Goal: Task Accomplishment & Management: Complete application form

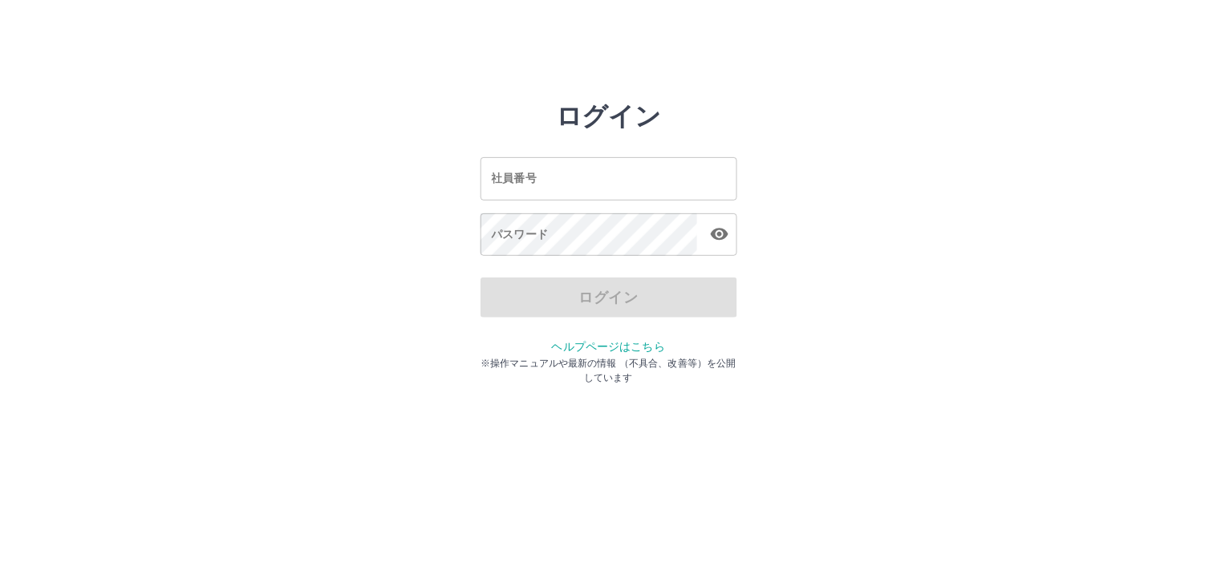
click at [576, 184] on input "社員番号" at bounding box center [608, 178] width 257 height 43
type input "*******"
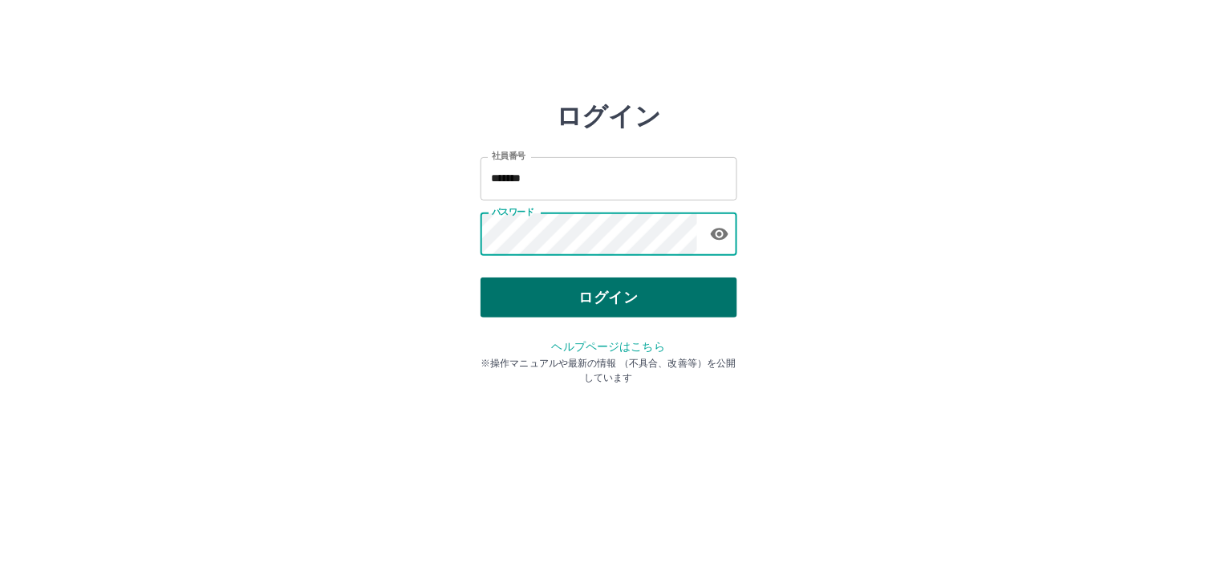
click at [594, 309] on button "ログイン" at bounding box center [608, 298] width 257 height 40
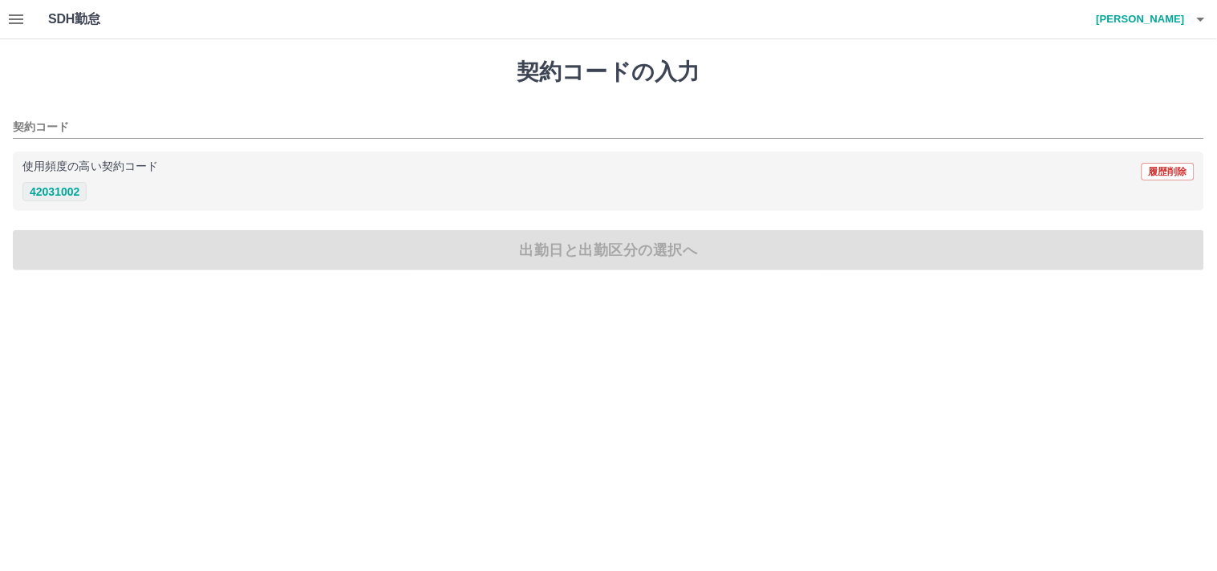
click at [51, 188] on button "42031002" at bounding box center [54, 191] width 64 height 19
type input "********"
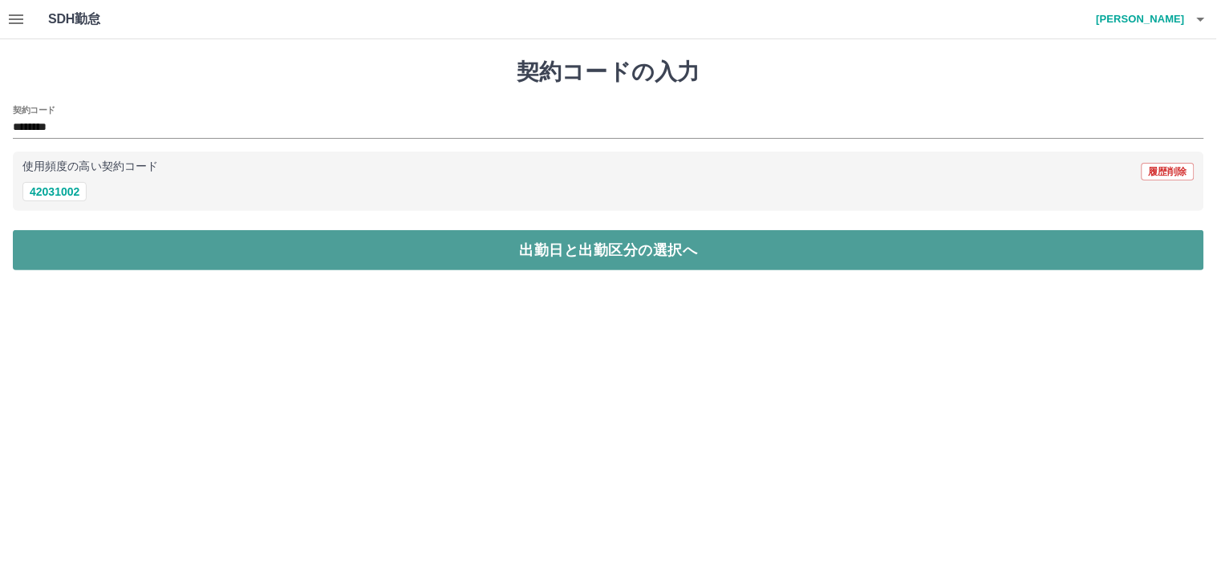
drag, startPoint x: 111, startPoint y: 247, endPoint x: 108, endPoint y: 239, distance: 8.4
click at [111, 245] on button "出勤日と出勤区分の選択へ" at bounding box center [608, 250] width 1191 height 40
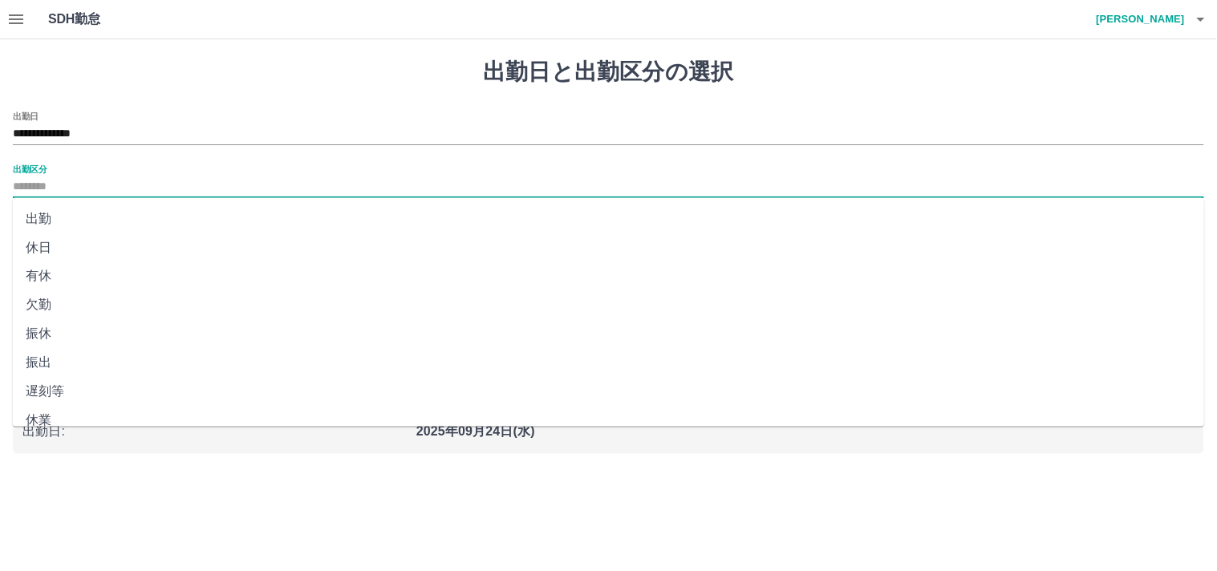
click at [54, 183] on input "出勤区分" at bounding box center [608, 187] width 1191 height 20
click at [44, 215] on li "出勤" at bounding box center [609, 219] width 1192 height 29
type input "**"
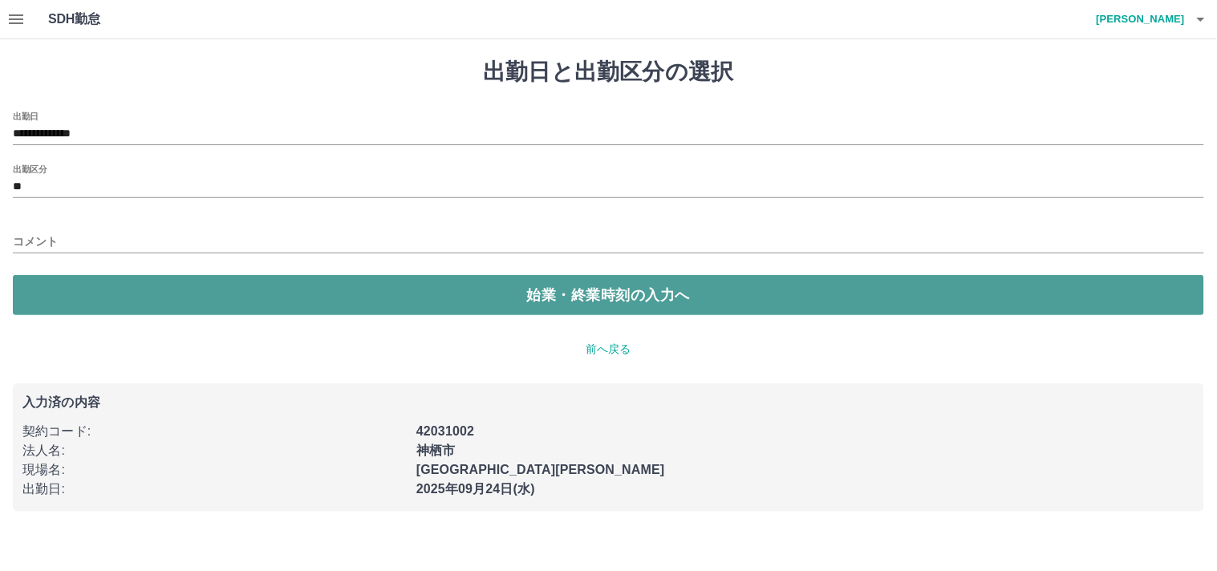
click at [310, 301] on button "始業・終業時刻の入力へ" at bounding box center [608, 295] width 1191 height 40
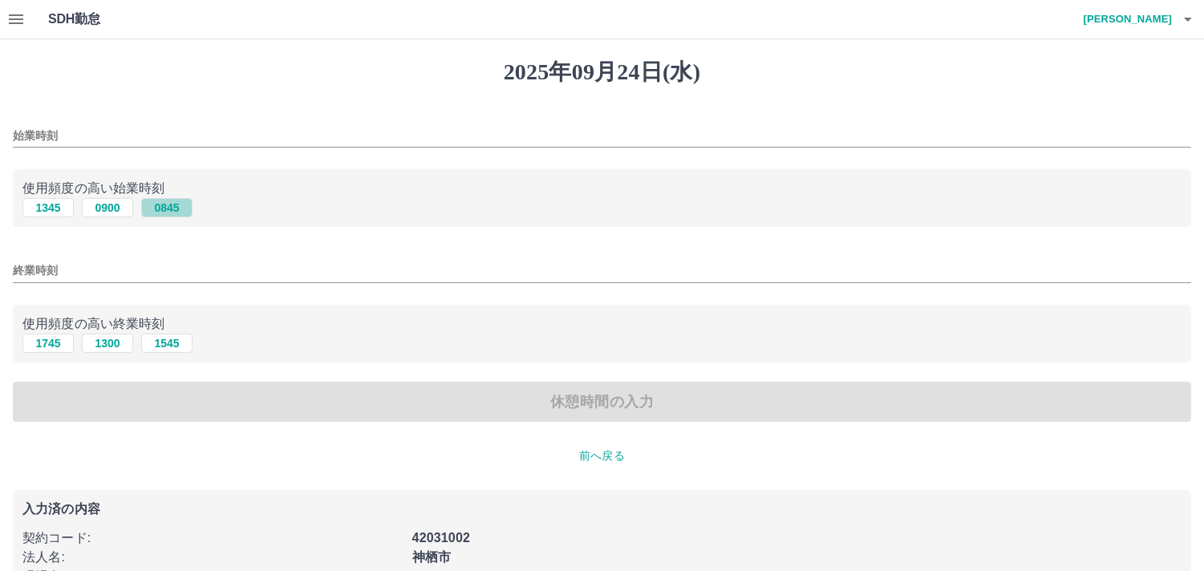
click at [171, 209] on button "0845" at bounding box center [166, 207] width 51 height 19
type input "****"
click at [60, 341] on button "1745" at bounding box center [47, 343] width 51 height 19
type input "****"
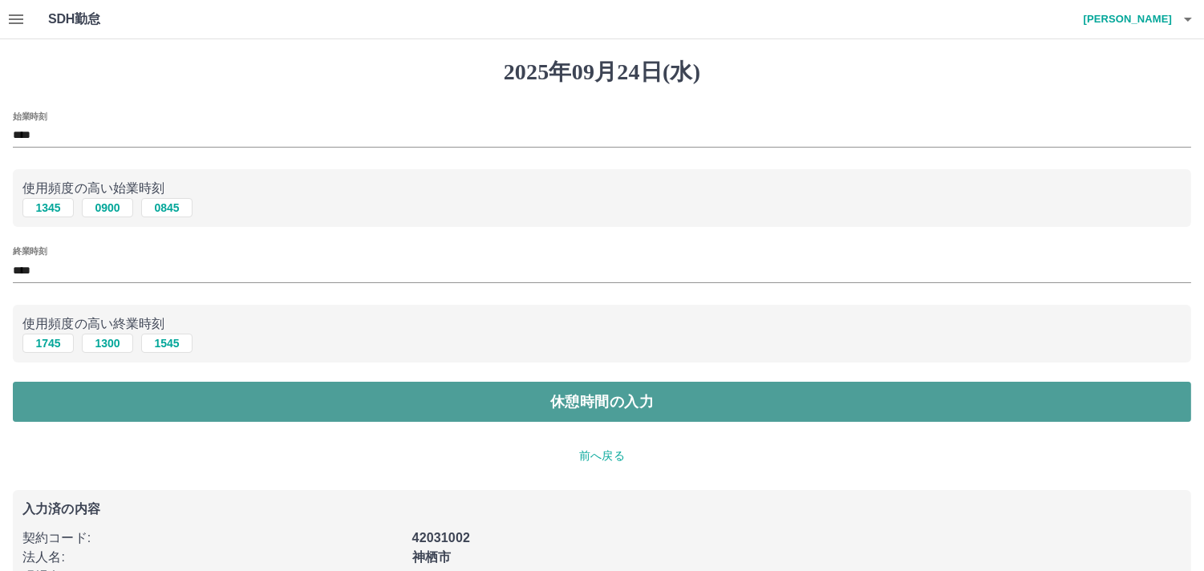
click at [145, 391] on button "休憩時間の入力" at bounding box center [602, 402] width 1178 height 40
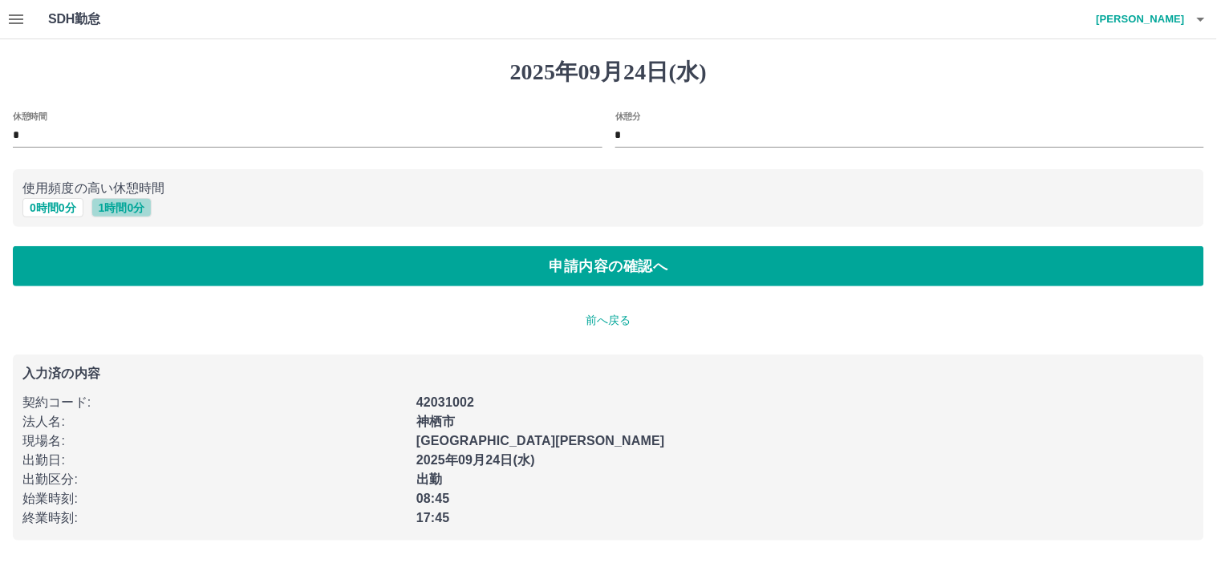
click at [125, 205] on button "1 時間 0 分" at bounding box center [121, 207] width 61 height 19
type input "*"
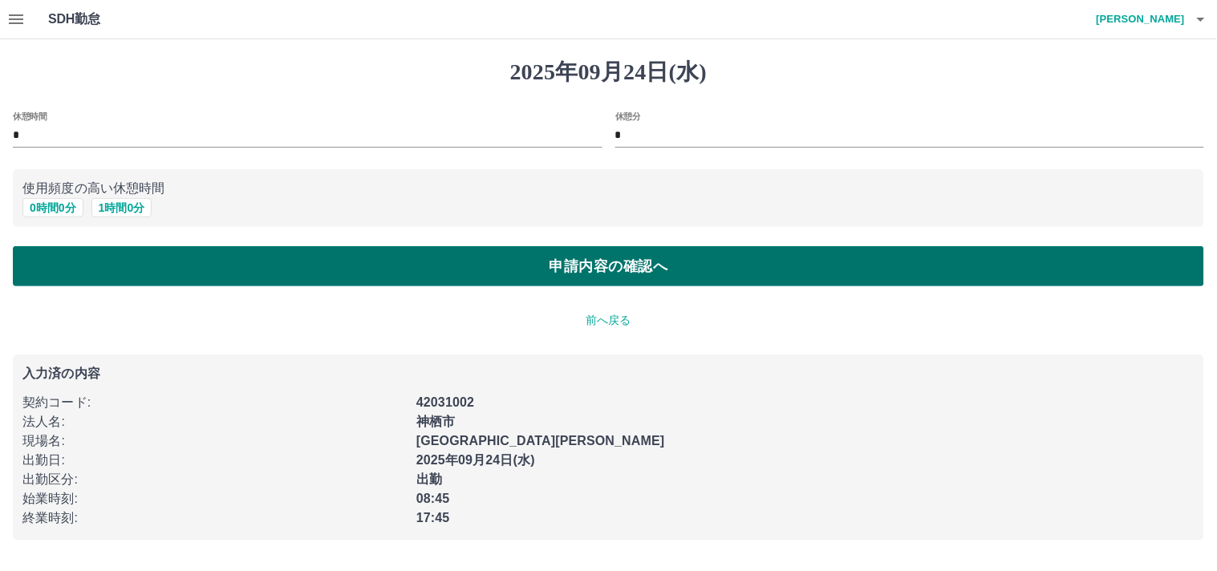
click at [130, 267] on button "申請内容の確認へ" at bounding box center [608, 266] width 1191 height 40
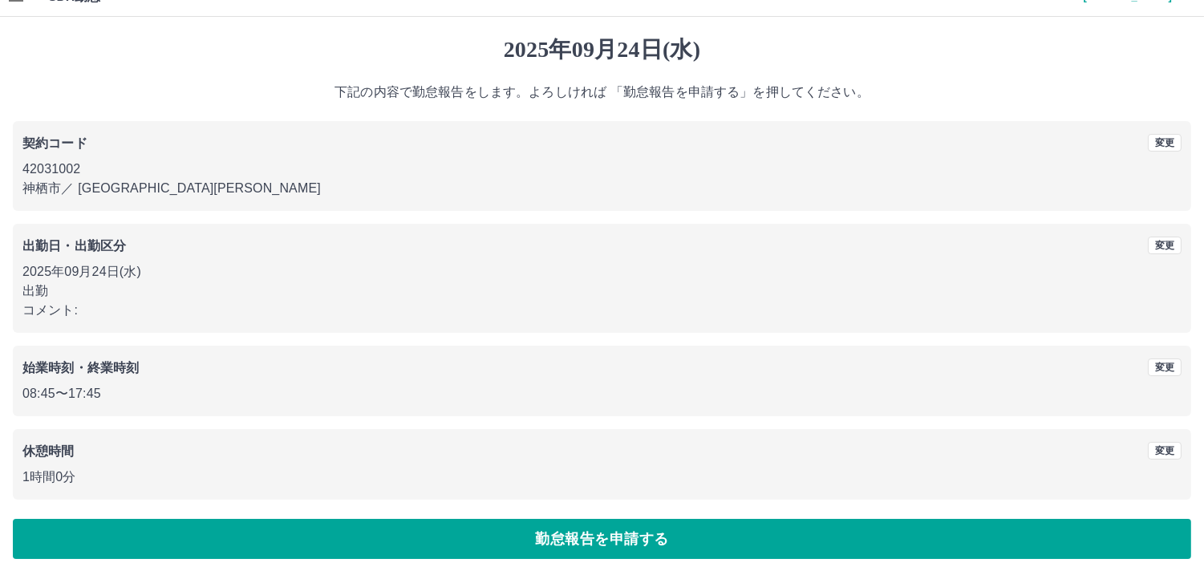
scroll to position [29, 0]
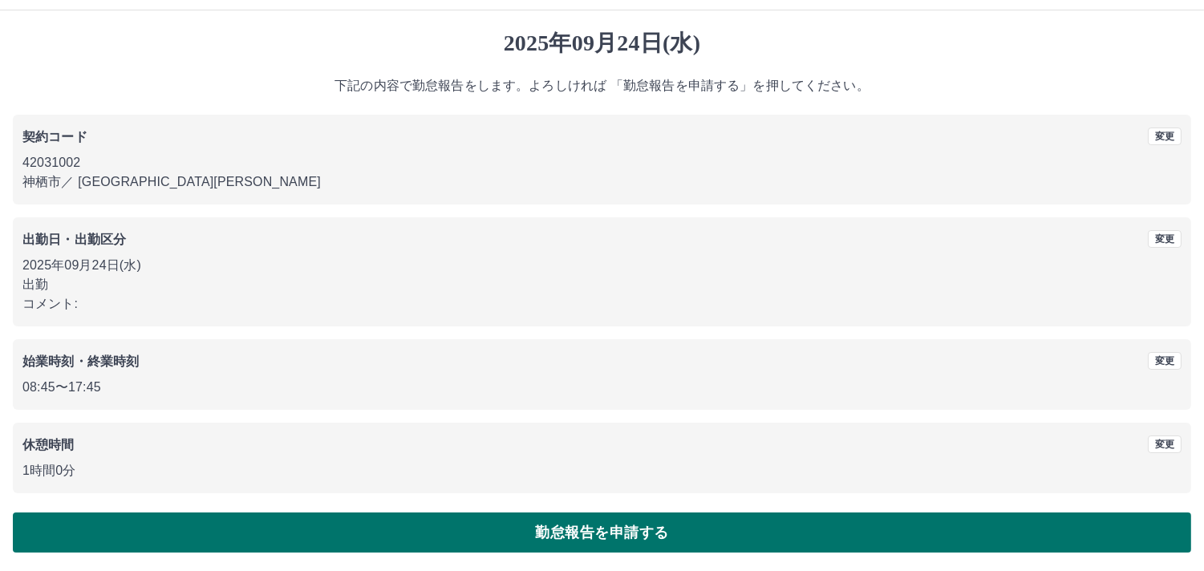
click at [306, 534] on button "勤怠報告を申請する" at bounding box center [602, 533] width 1178 height 40
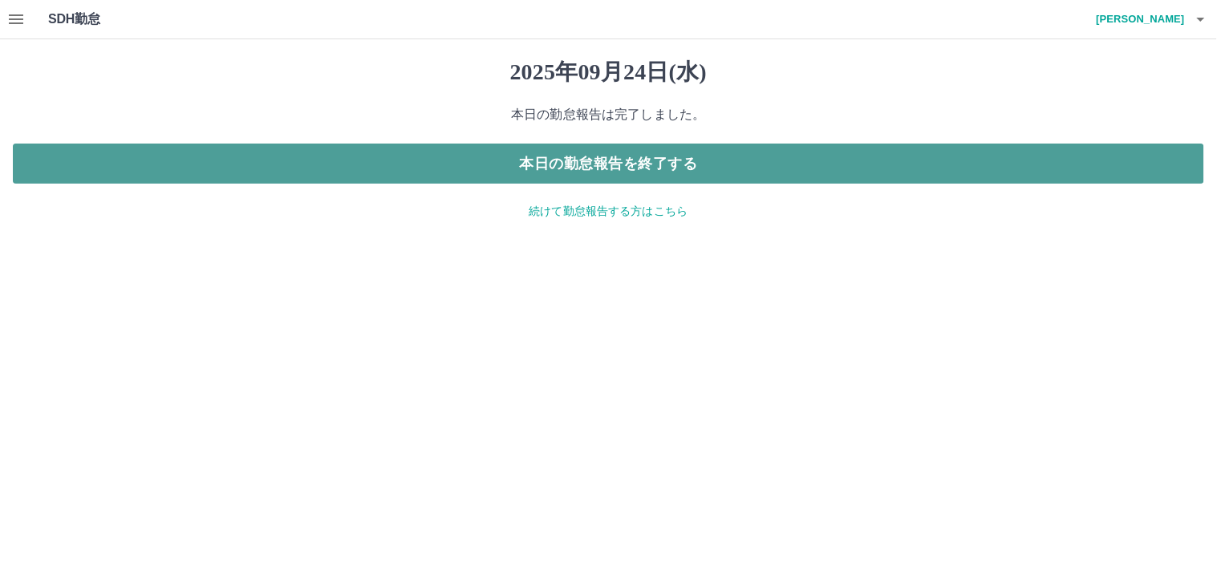
click at [576, 158] on button "本日の勤怠報告を終了する" at bounding box center [608, 164] width 1191 height 40
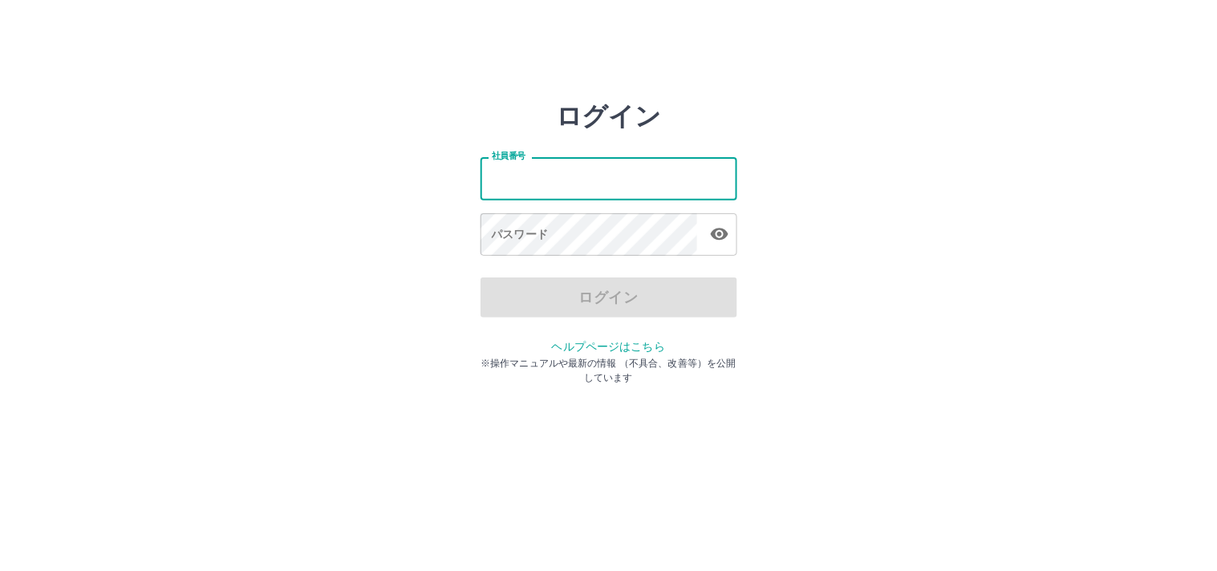
click at [541, 179] on input "社員番号" at bounding box center [608, 178] width 257 height 43
type input "*******"
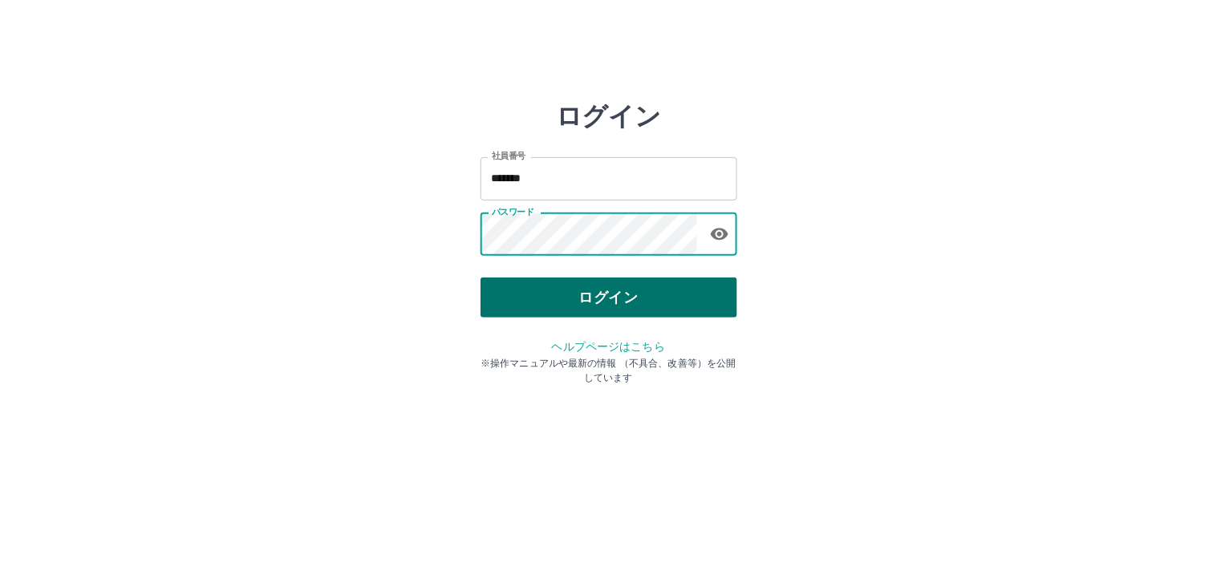
click at [655, 302] on button "ログイン" at bounding box center [608, 298] width 257 height 40
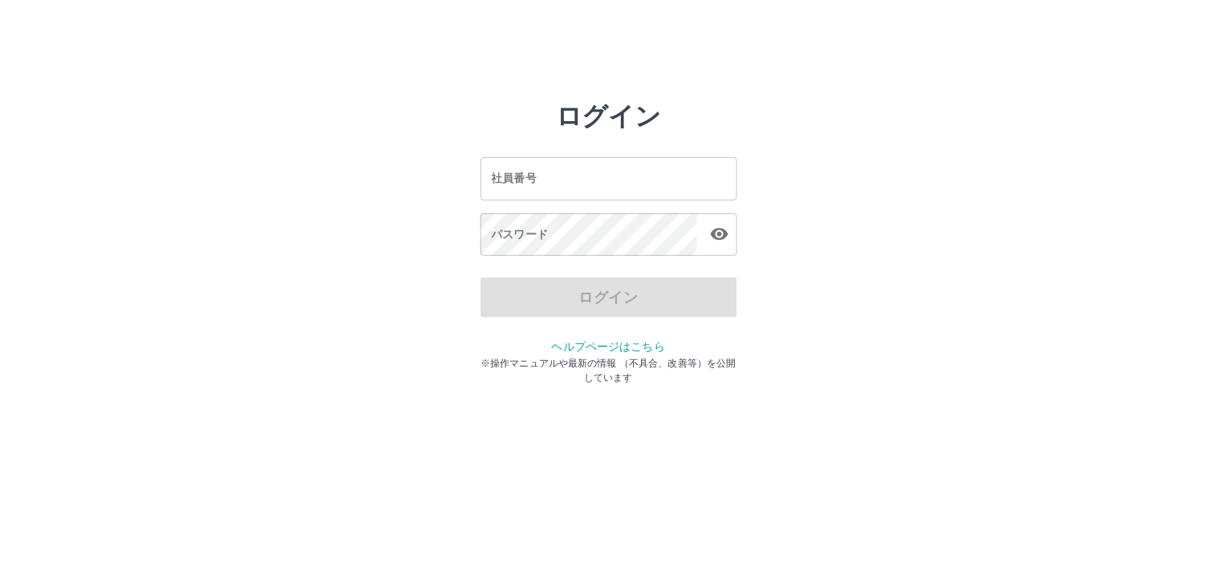
click at [572, 180] on input "社員番号" at bounding box center [608, 178] width 257 height 43
type input "*******"
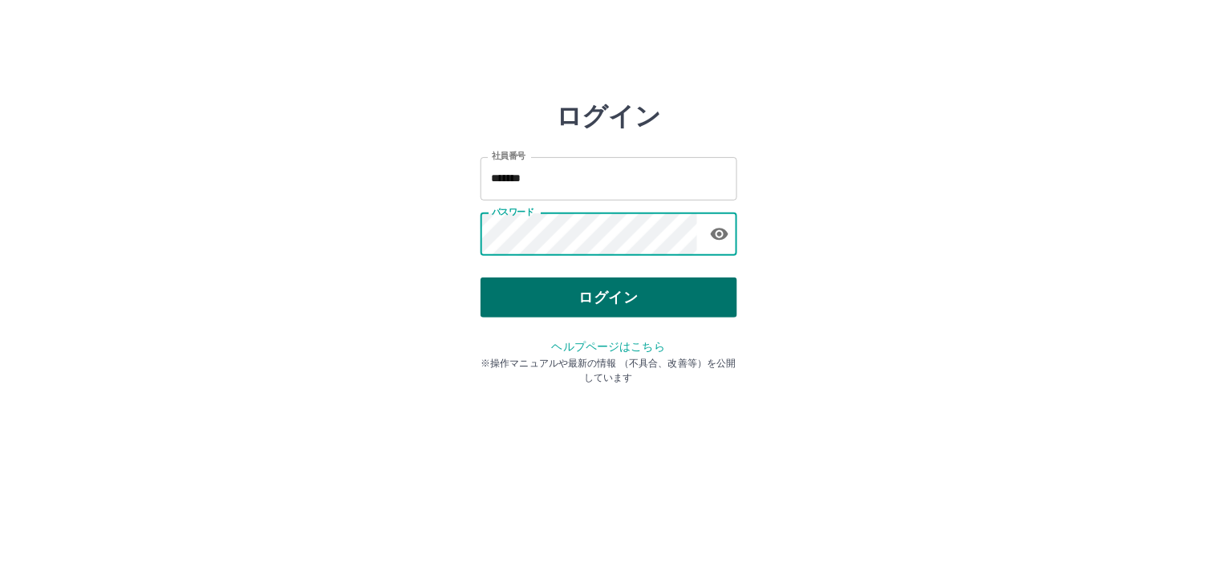
click at [630, 290] on button "ログイン" at bounding box center [608, 298] width 257 height 40
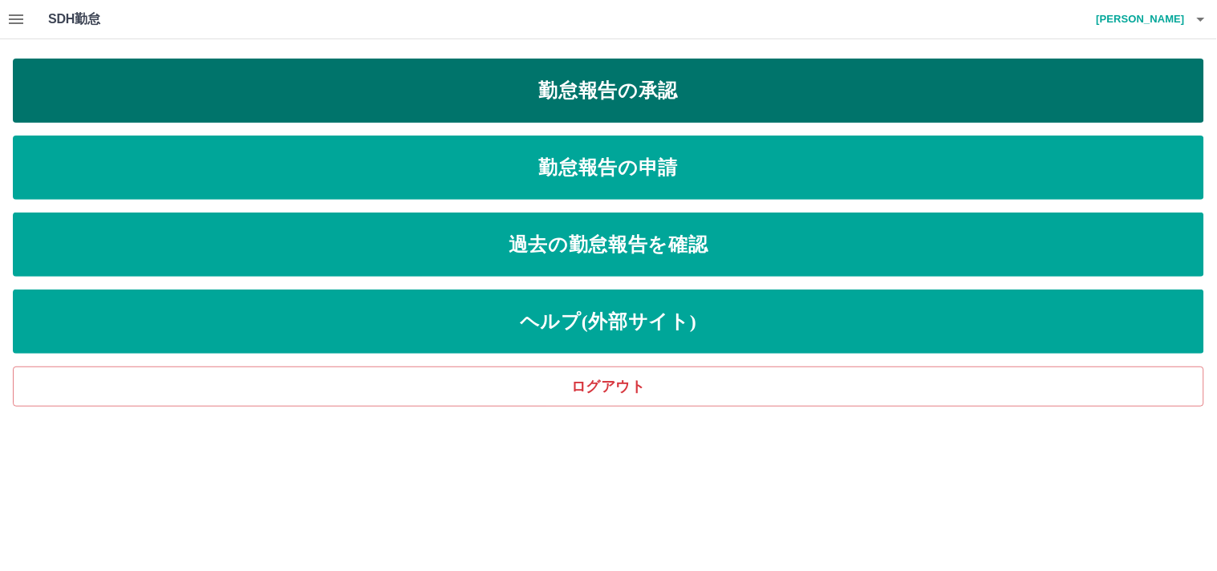
click at [701, 98] on link "勤怠報告の承認" at bounding box center [608, 91] width 1191 height 64
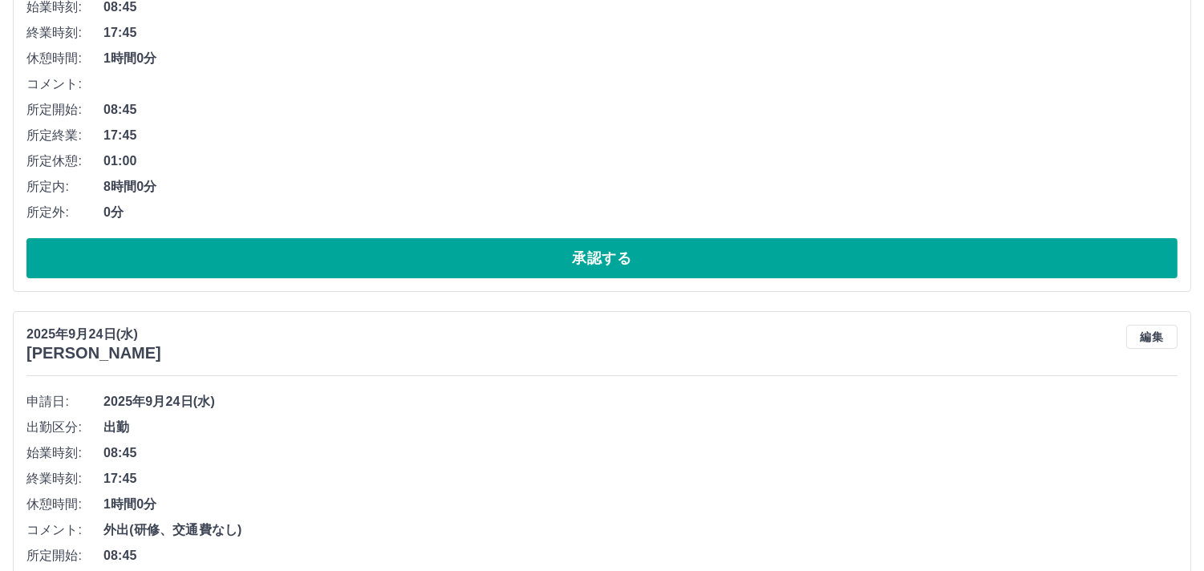
scroll to position [445, 0]
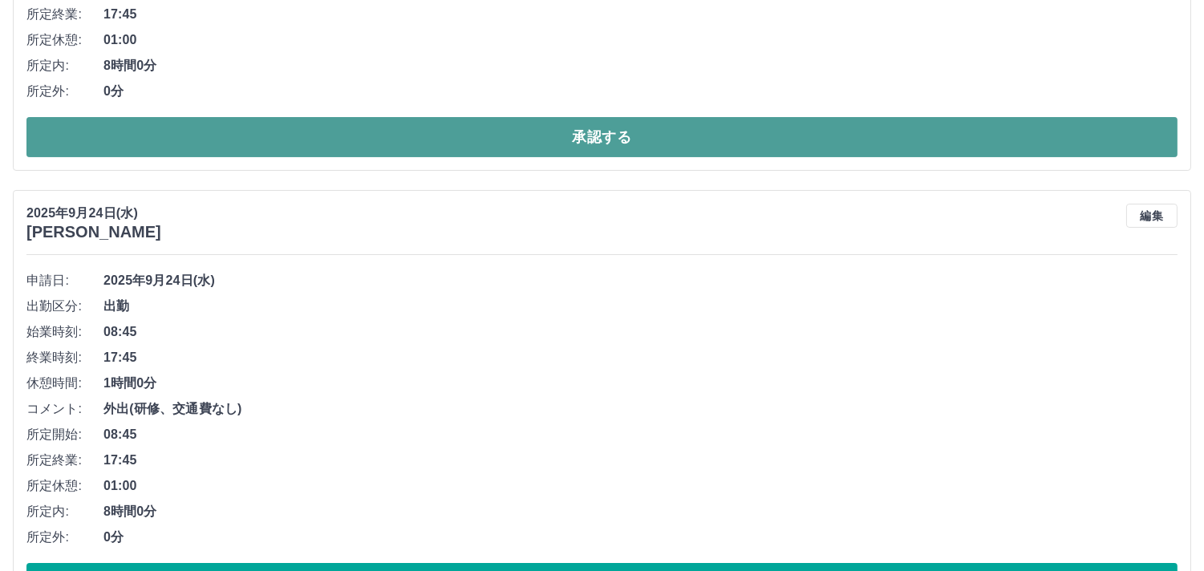
click at [607, 146] on button "承認する" at bounding box center [601, 137] width 1151 height 40
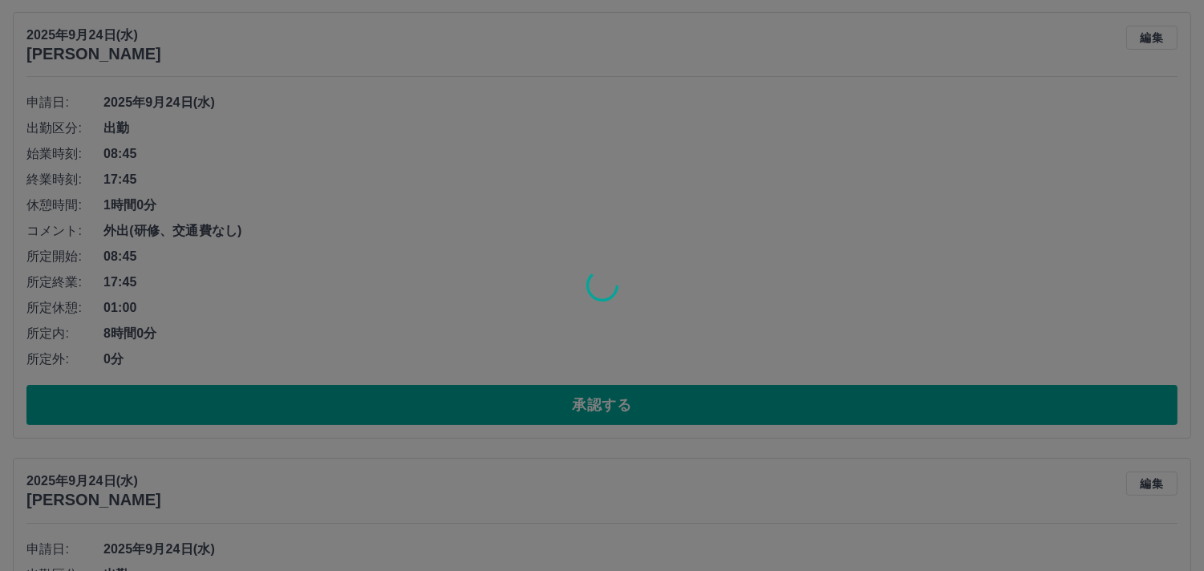
scroll to position [177, 0]
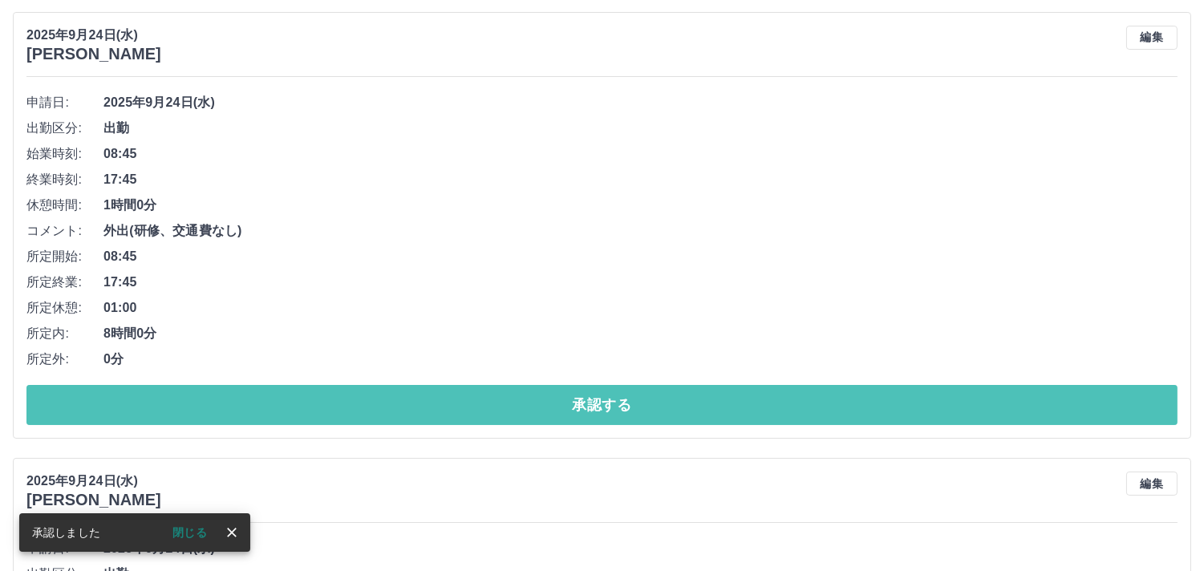
click at [514, 413] on button "承認する" at bounding box center [601, 405] width 1151 height 40
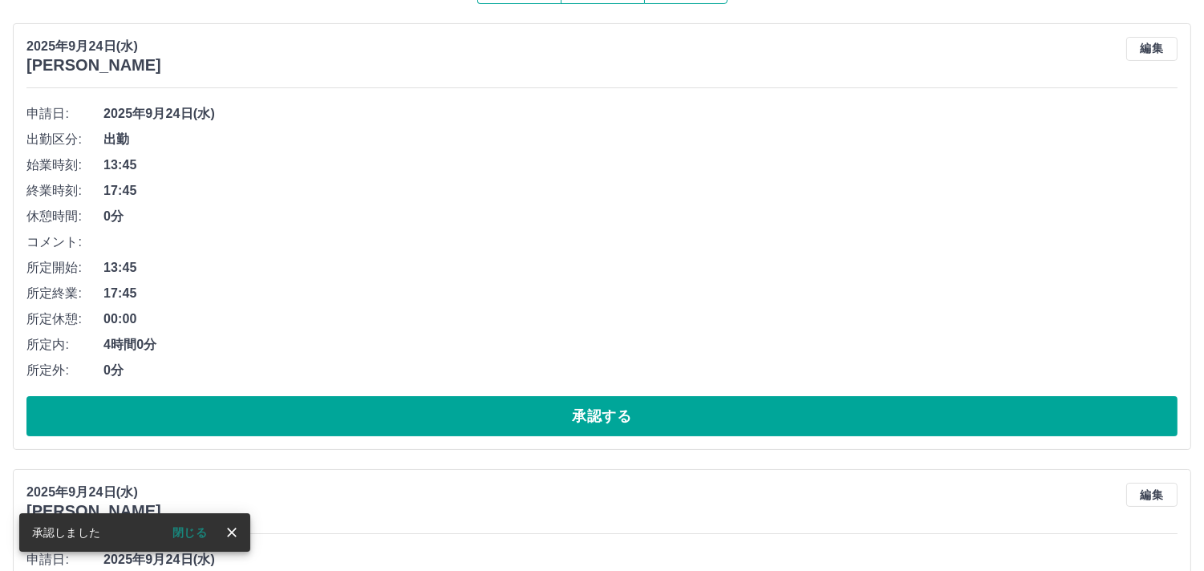
scroll to position [267, 0]
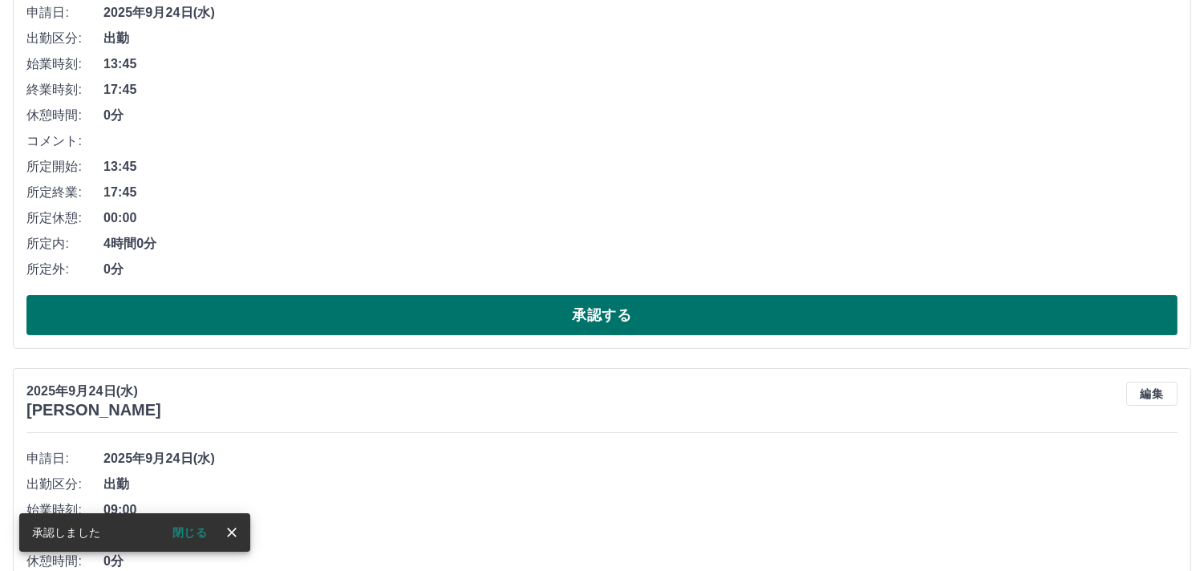
click at [519, 309] on button "承認する" at bounding box center [601, 315] width 1151 height 40
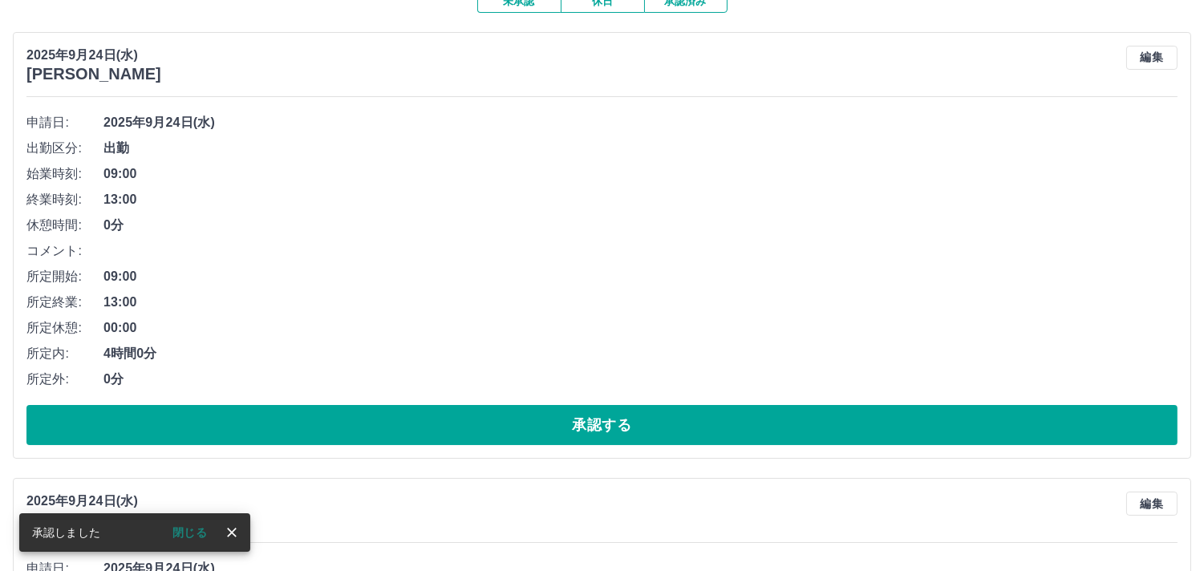
scroll to position [178, 0]
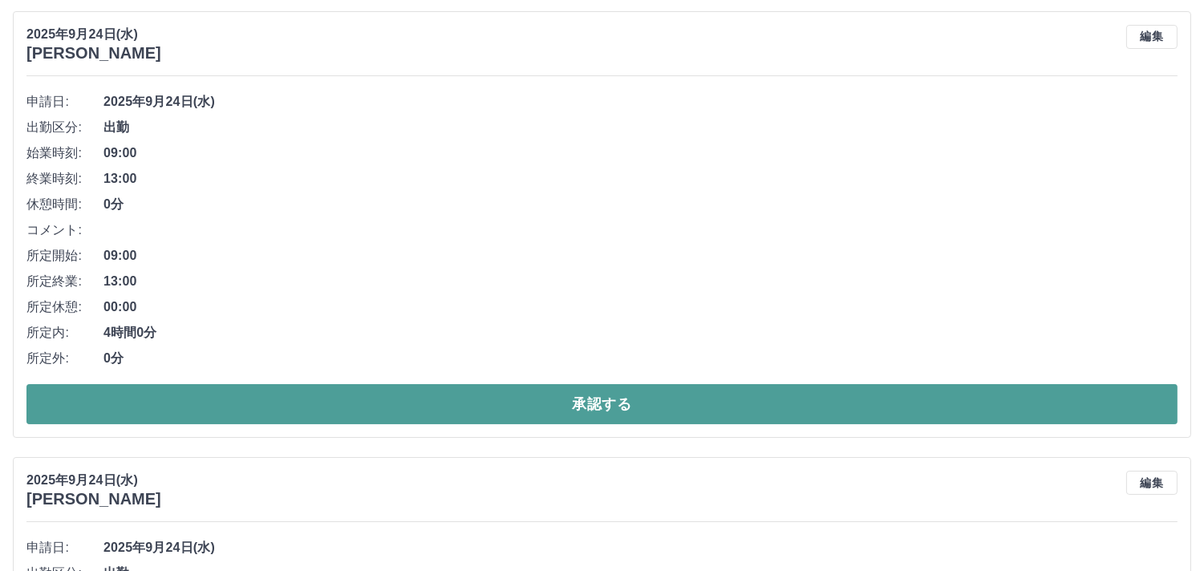
click at [492, 402] on button "承認する" at bounding box center [601, 404] width 1151 height 40
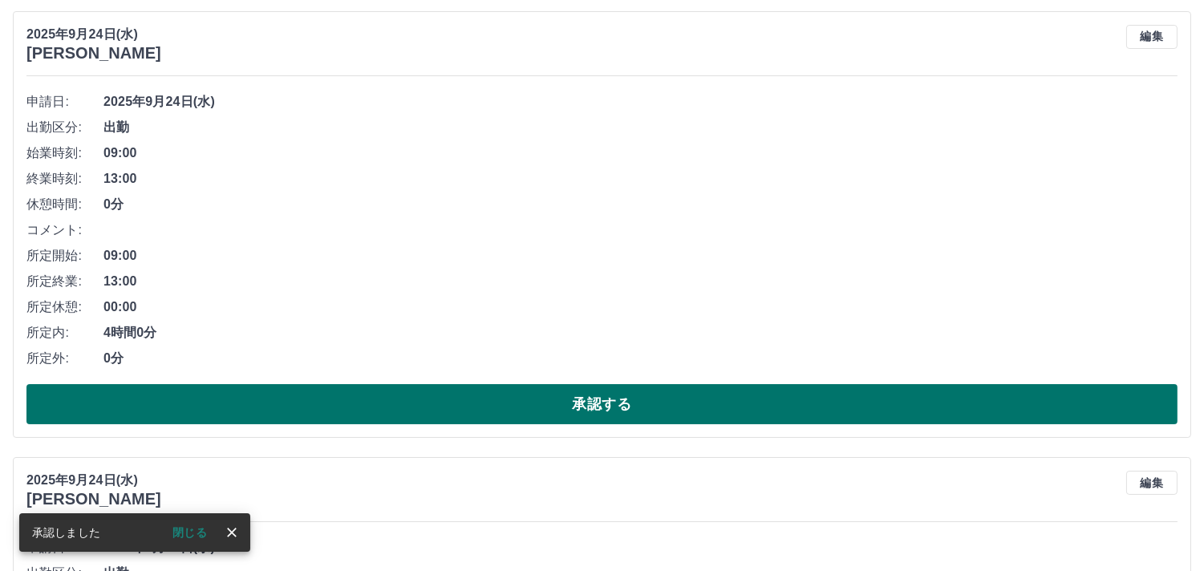
click at [494, 411] on button "承認する" at bounding box center [601, 404] width 1151 height 40
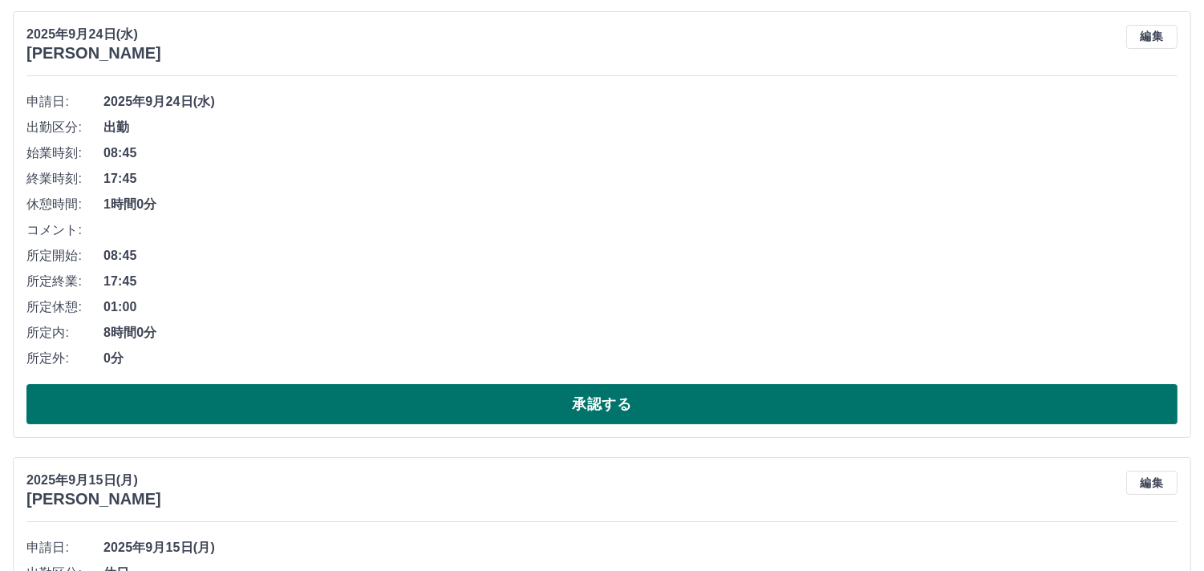
click at [547, 399] on button "承認する" at bounding box center [601, 404] width 1151 height 40
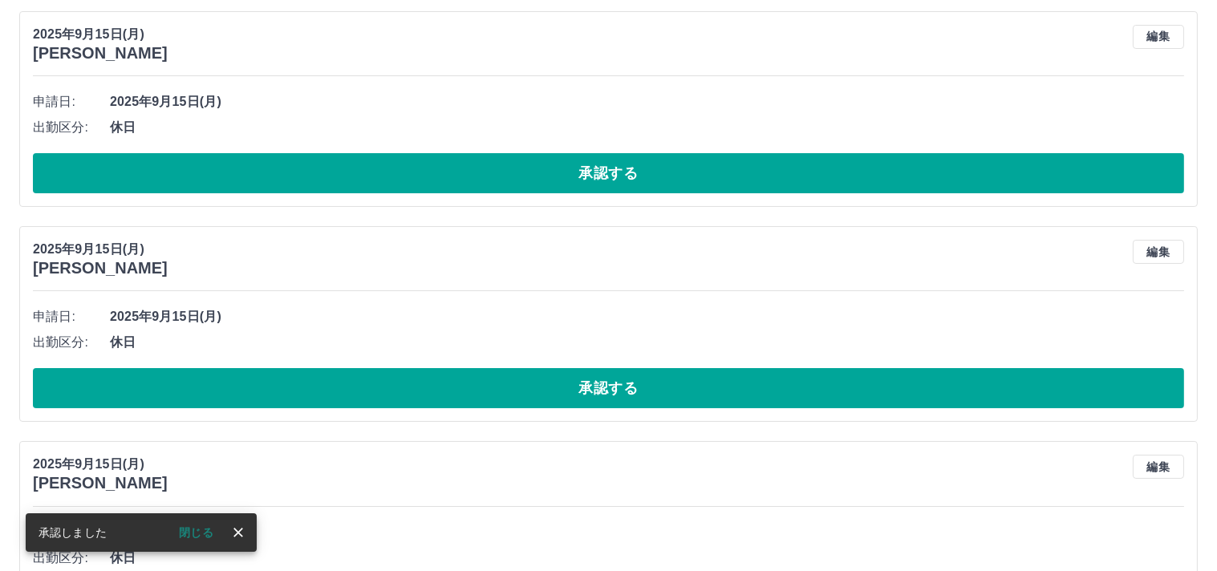
scroll to position [0, 0]
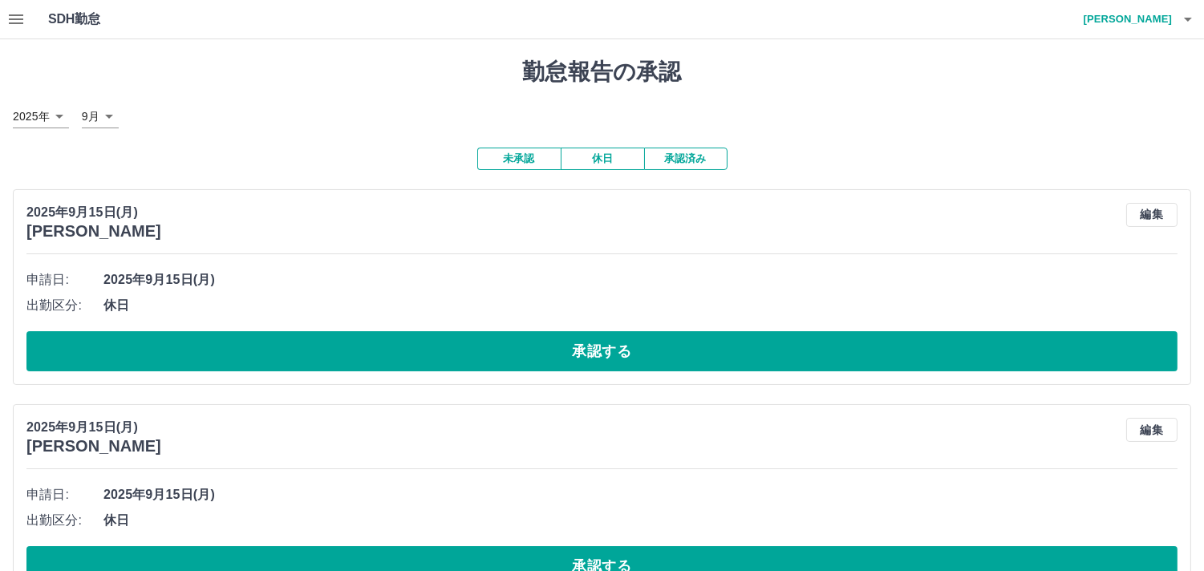
click at [565, 330] on div "申請日: [DATE] 出勤区分: 休日 承認する" at bounding box center [601, 319] width 1151 height 104
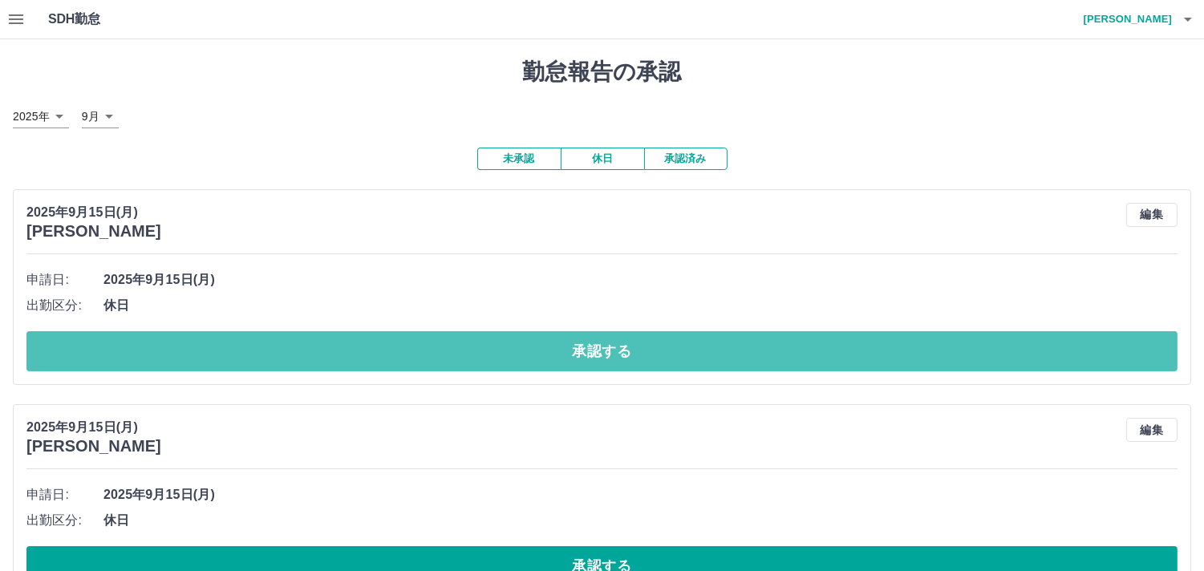
drag, startPoint x: 600, startPoint y: 359, endPoint x: 608, endPoint y: 314, distance: 44.8
click at [606, 337] on button "承認する" at bounding box center [601, 351] width 1151 height 40
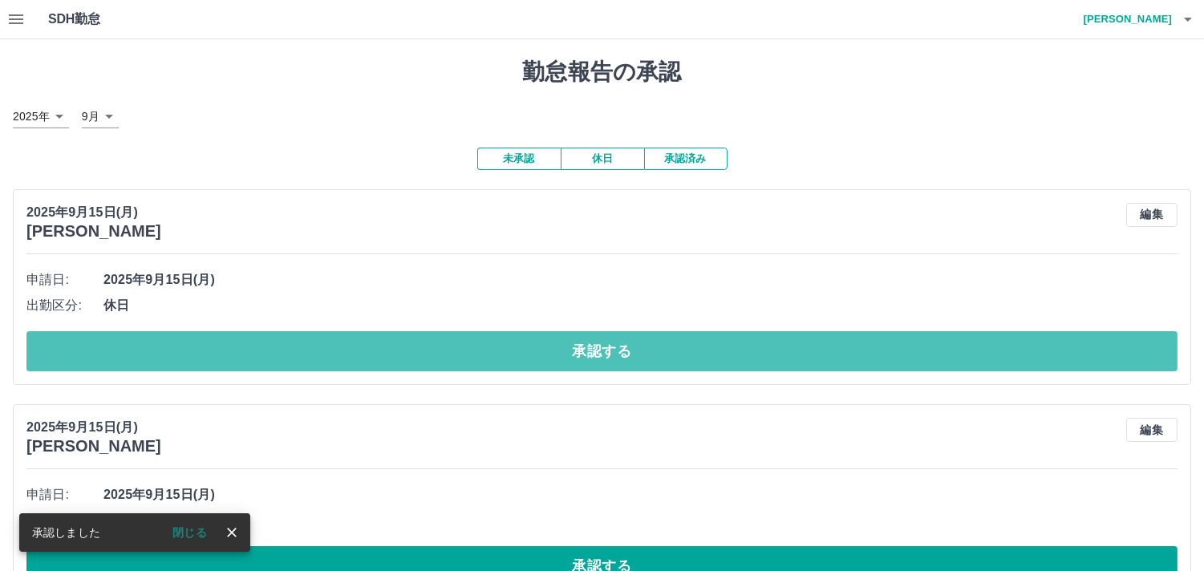
click at [572, 355] on button "承認する" at bounding box center [601, 351] width 1151 height 40
drag, startPoint x: 396, startPoint y: 359, endPoint x: 410, endPoint y: 343, distance: 21.1
click at [399, 359] on button "承認する" at bounding box center [601, 351] width 1151 height 40
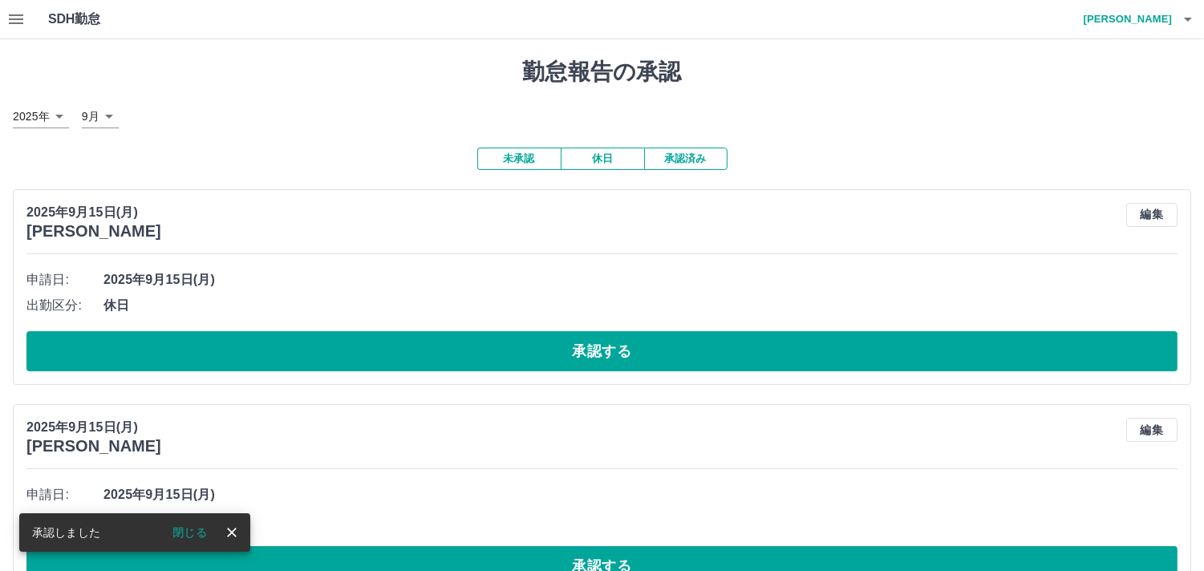
click at [512, 353] on button "承認する" at bounding box center [601, 351] width 1151 height 40
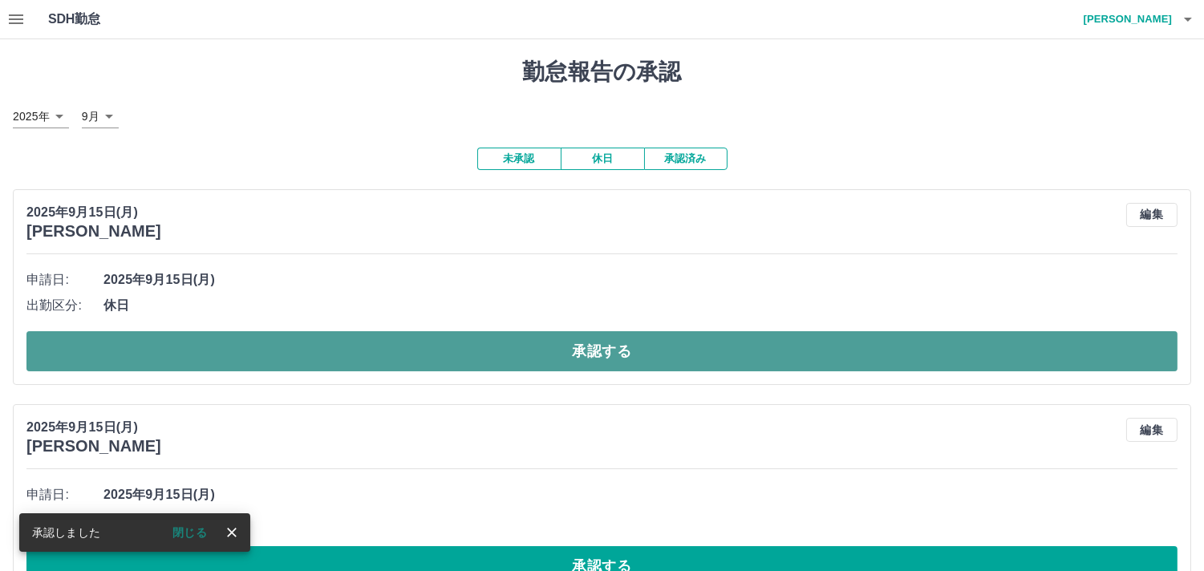
click at [526, 346] on button "承認する" at bounding box center [601, 351] width 1151 height 40
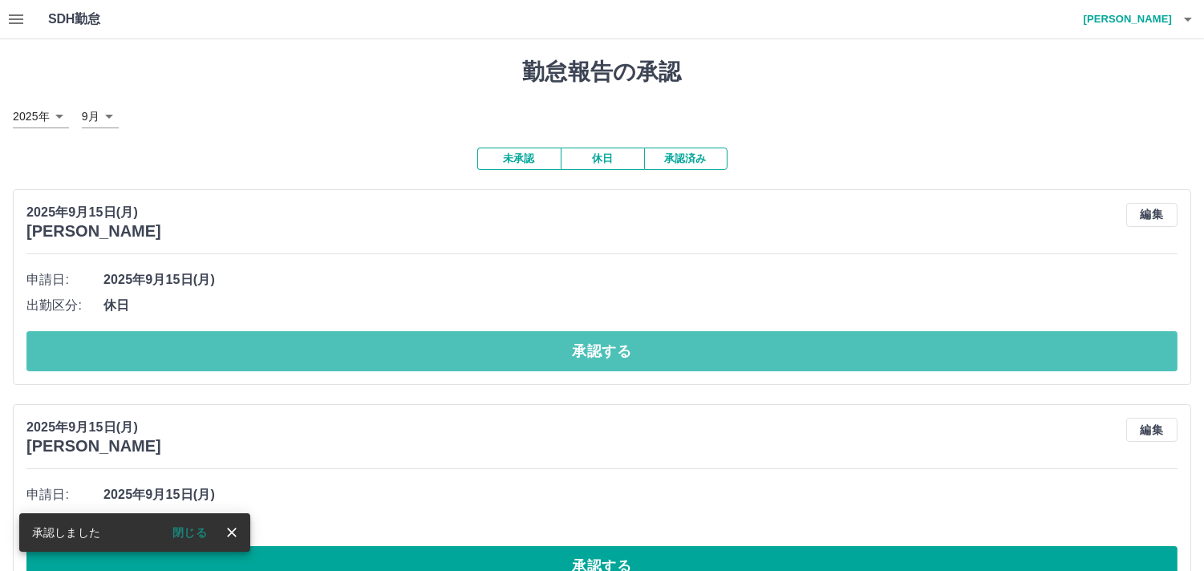
click at [482, 347] on button "承認する" at bounding box center [601, 351] width 1151 height 40
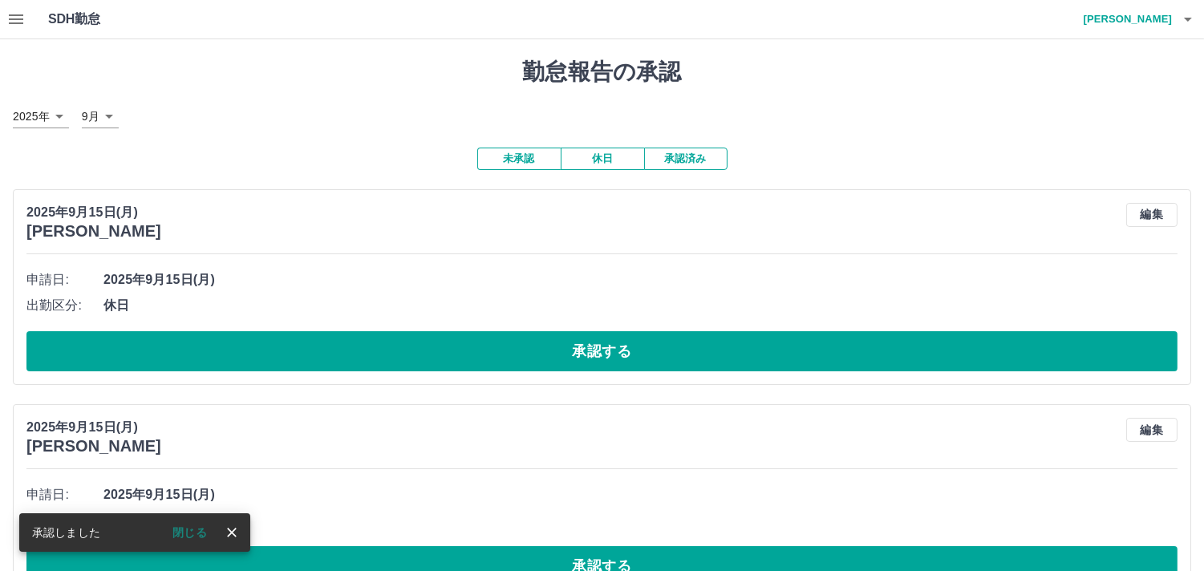
click at [496, 341] on button "承認する" at bounding box center [601, 351] width 1151 height 40
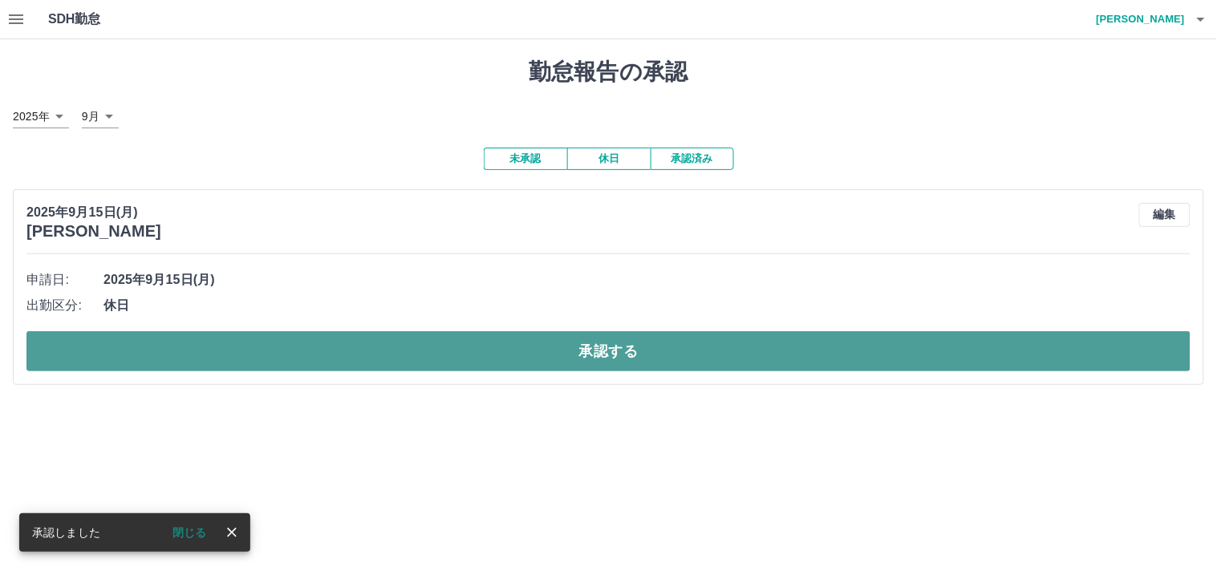
click at [600, 357] on button "承認する" at bounding box center [608, 351] width 1164 height 40
